Goal: Information Seeking & Learning: Check status

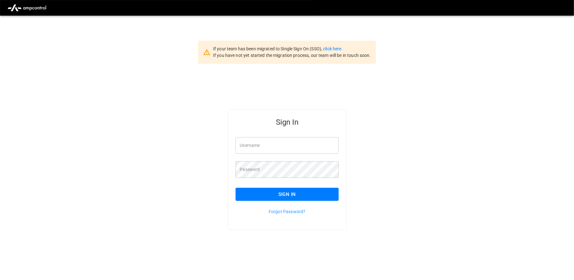
type input "**********"
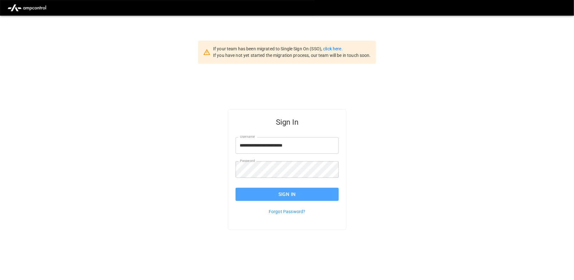
click at [258, 197] on button "Sign In" at bounding box center [287, 194] width 103 height 13
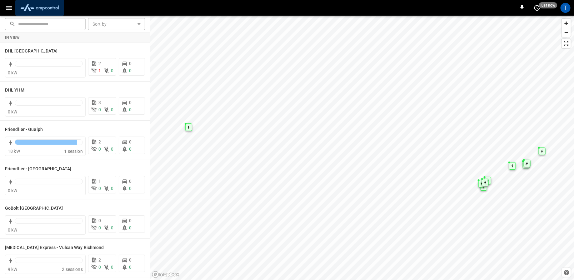
click at [39, 8] on img "menu" at bounding box center [40, 8] width 44 height 12
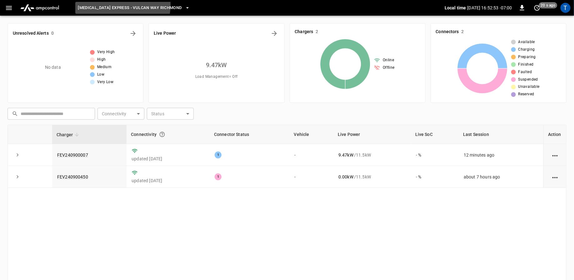
click at [113, 5] on span "[MEDICAL_DATA] Express - Vulcan Way Richmond" at bounding box center [130, 7] width 104 height 7
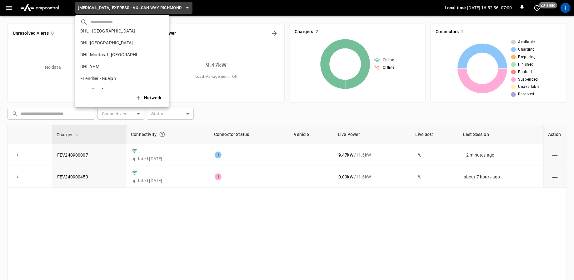
scroll to position [29, 0]
click at [92, 43] on p "DHL Montreal" at bounding box center [110, 44] width 61 height 6
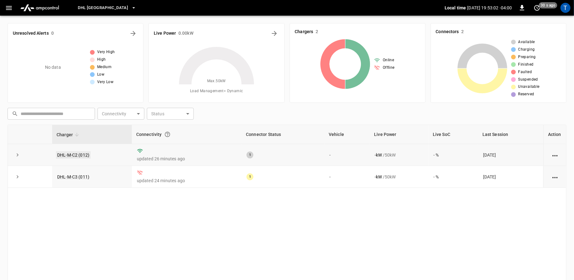
click at [74, 155] on link "DHL-M-C2 (012)" at bounding box center [73, 155] width 35 height 8
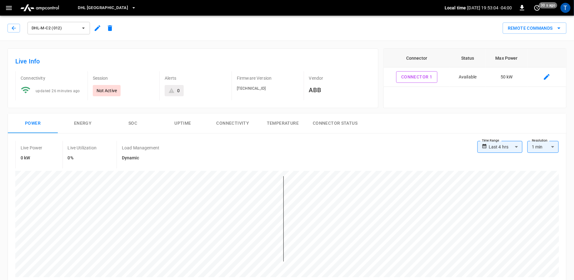
click at [186, 122] on button "Uptime" at bounding box center [183, 123] width 50 height 20
click at [8, 5] on icon "button" at bounding box center [9, 8] width 8 height 8
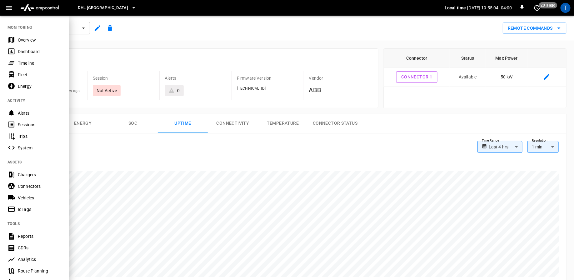
click at [25, 40] on div "Overview" at bounding box center [39, 40] width 43 height 6
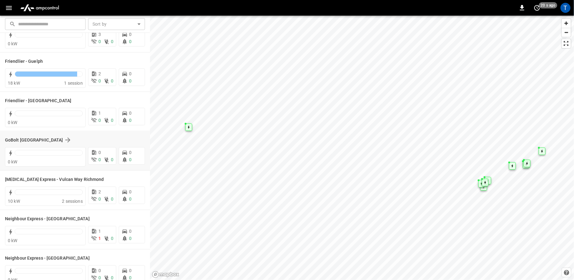
scroll to position [69, 0]
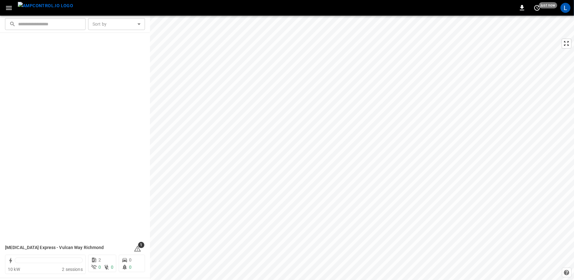
scroll to position [322, 0]
